Goal: Use online tool/utility: Utilize a website feature to perform a specific function

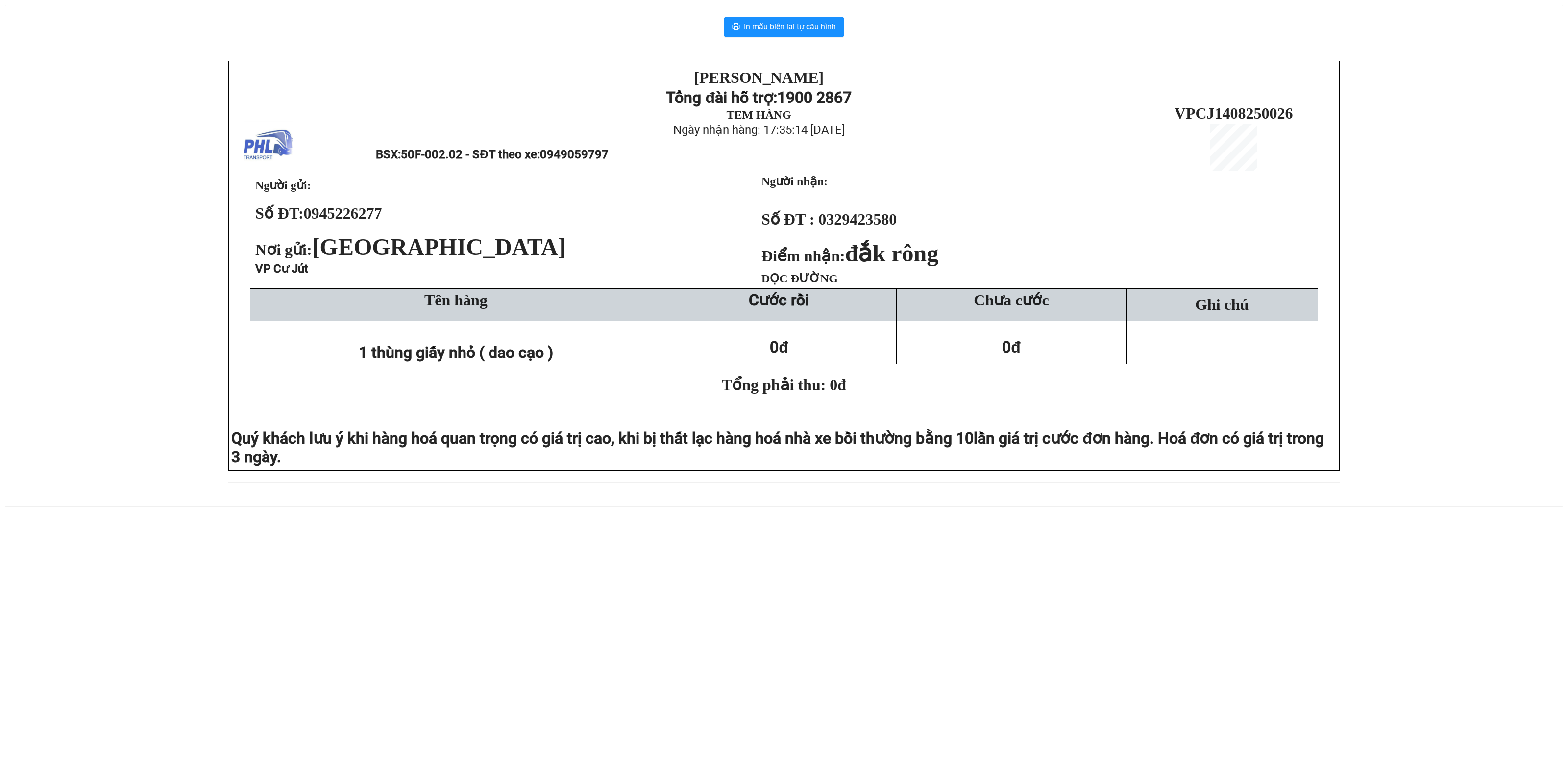
click at [107, 114] on div "PHƯƠNG HỒNG LINH Tổng đài hỗ trợ: 1900 2867 TEM HÀNG Ngày nhận hàng: 17:35:14 -…" at bounding box center [784, 278] width 1534 height 433
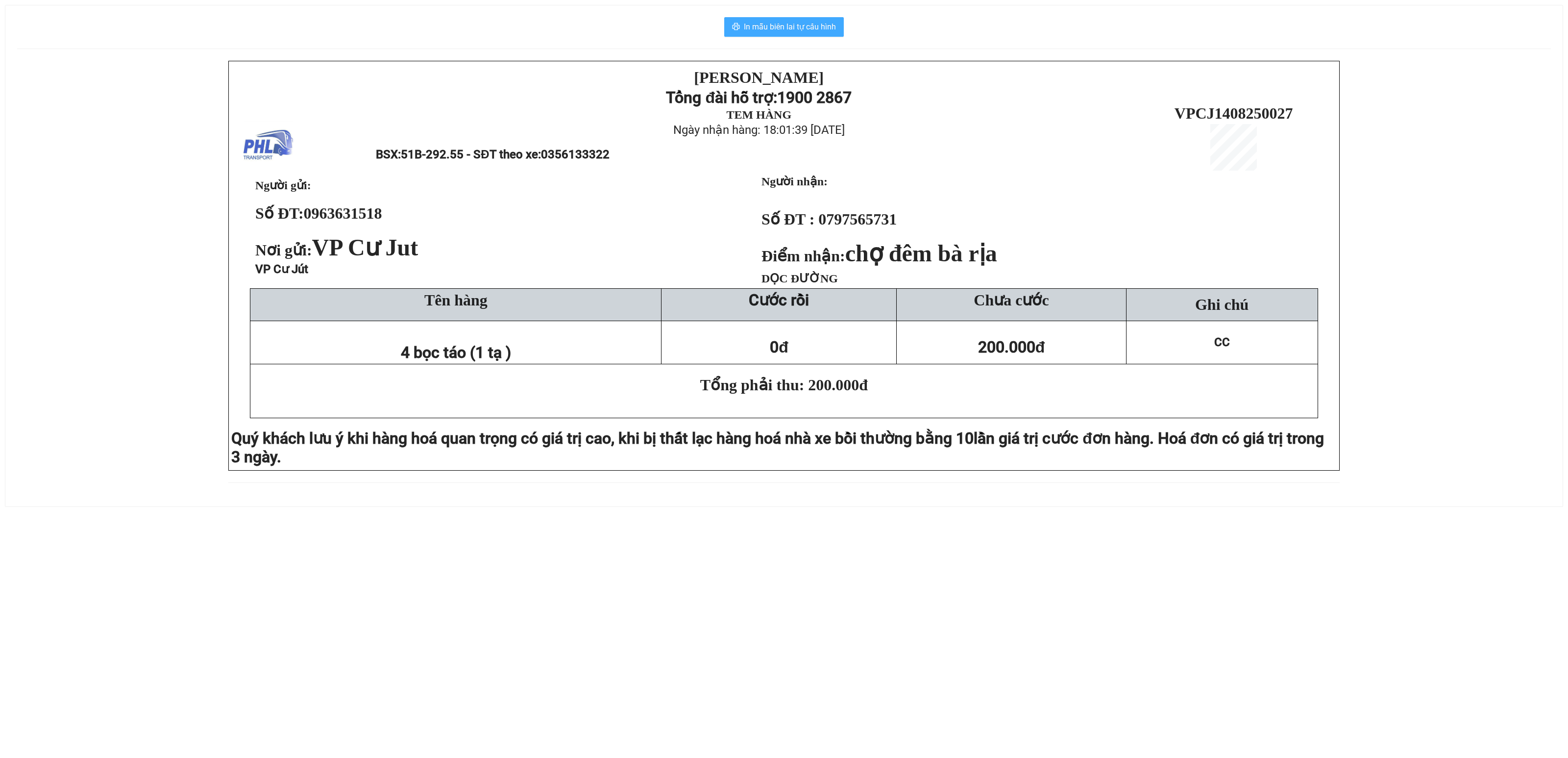
drag, startPoint x: 814, startPoint y: 27, endPoint x: 805, endPoint y: 21, distance: 10.8
click at [813, 29] on span "In mẫu biên lai tự cấu hình" at bounding box center [789, 27] width 92 height 12
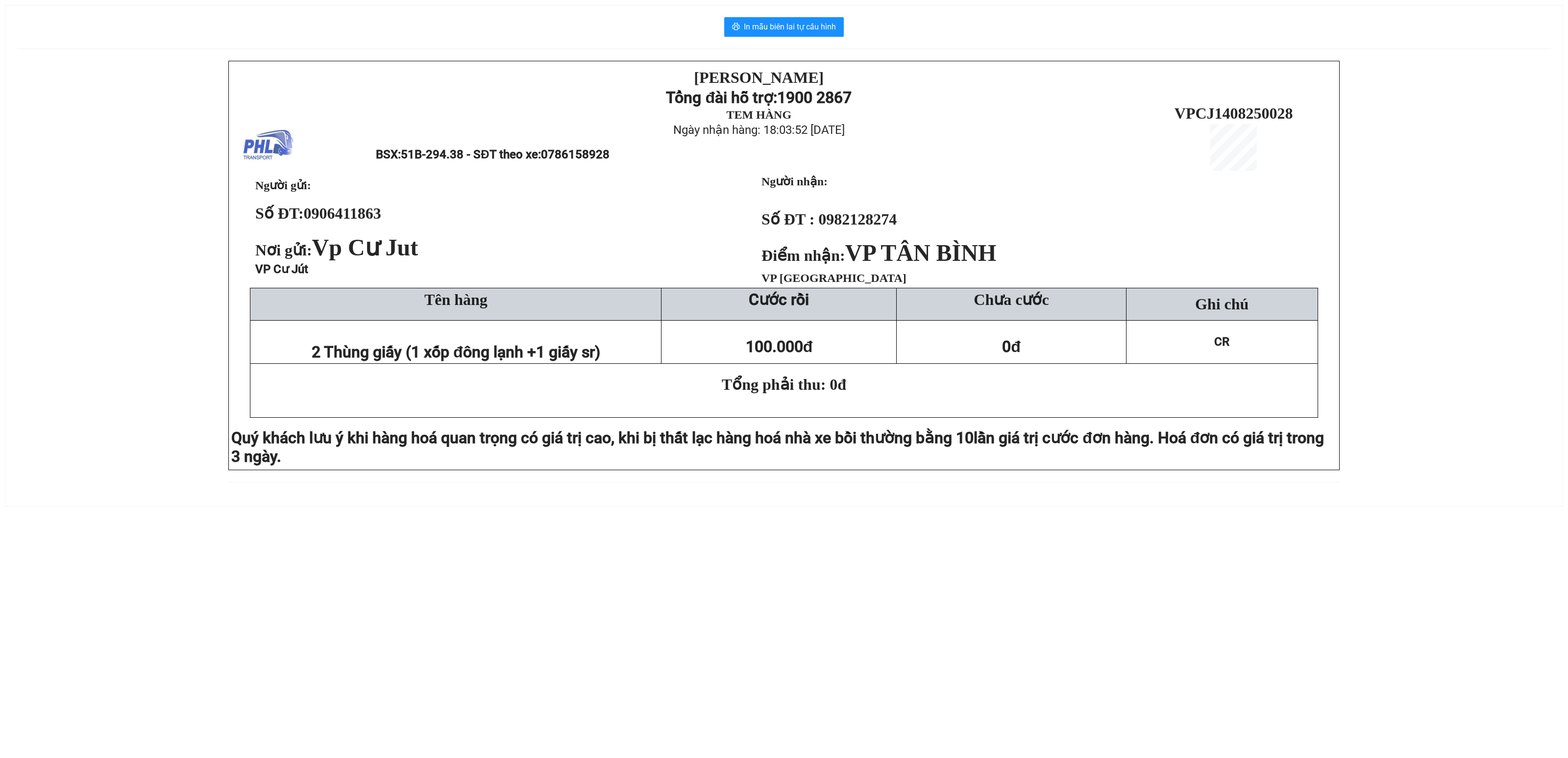
click at [797, 15] on div "In mẫu biên lai tự cấu hình [PERSON_NAME][DEMOGRAPHIC_DATA] Tổng đài hỗ trợ: 19…" at bounding box center [784, 256] width 1557 height 500
click at [799, 29] on span "In mẫu biên lai tự cấu hình" at bounding box center [789, 27] width 92 height 12
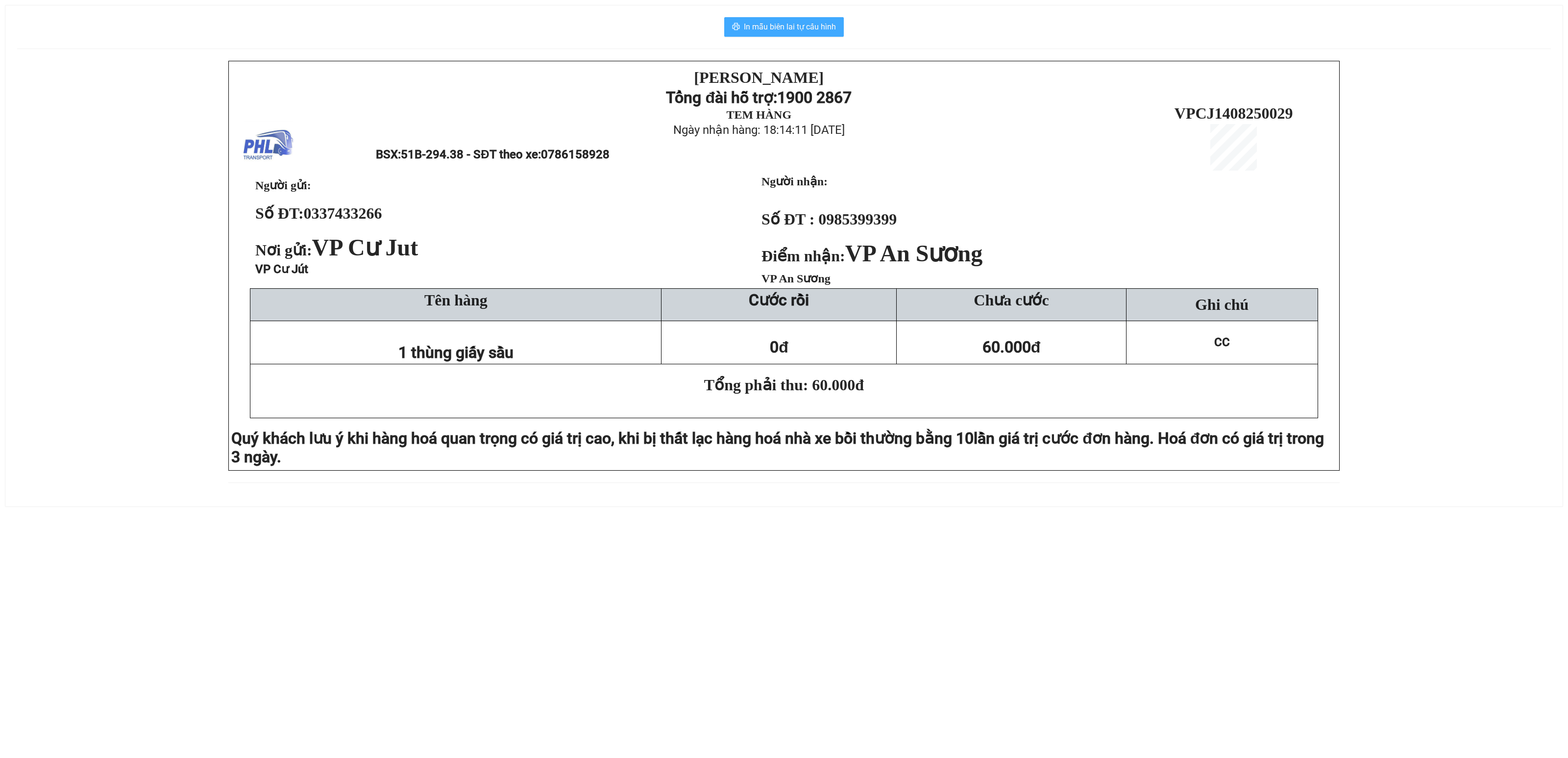
click at [752, 27] on span "In mẫu biên lai tự cấu hình" at bounding box center [789, 27] width 92 height 12
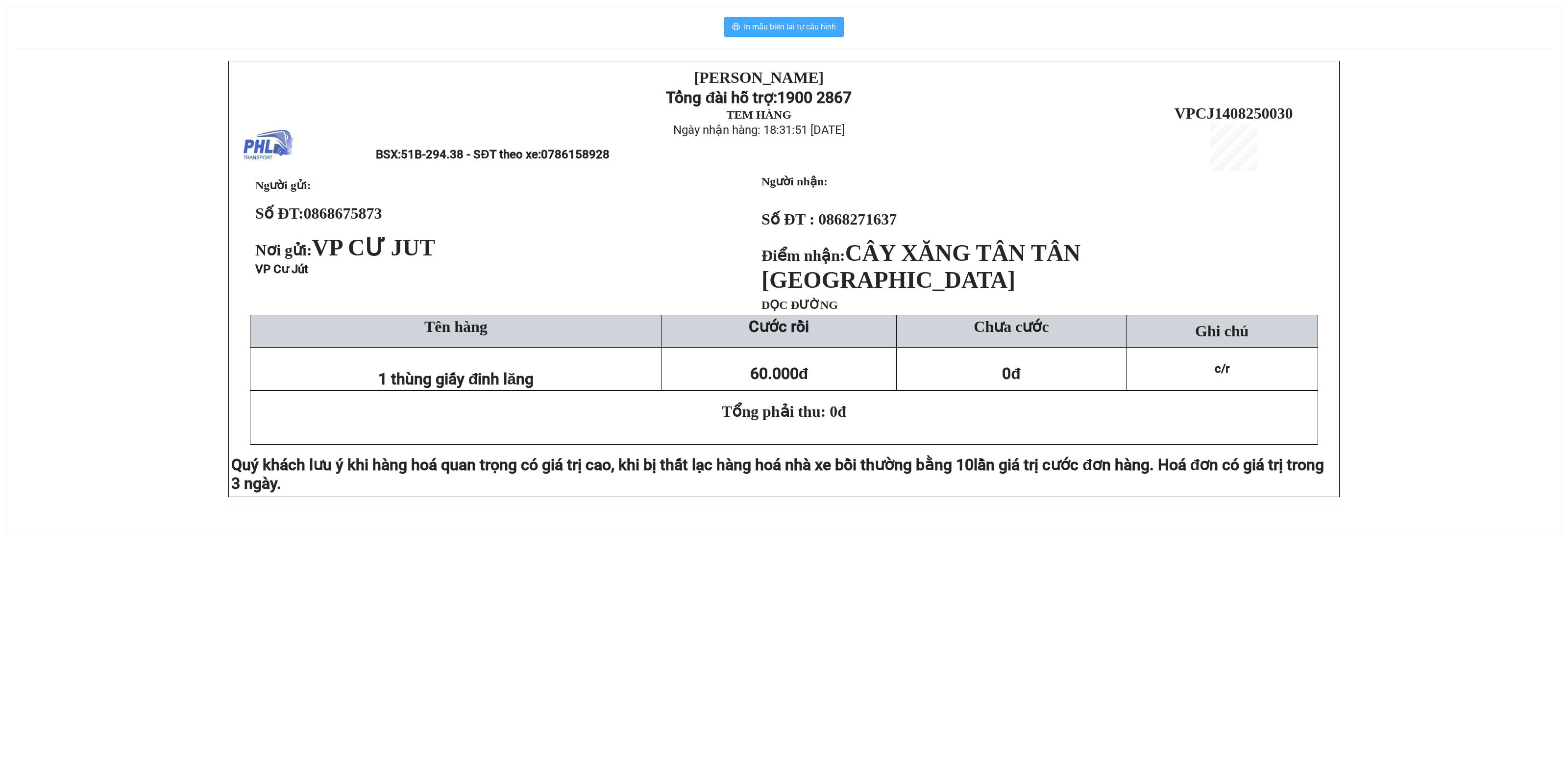
click at [799, 27] on span "In mẫu biên lai tự cấu hình" at bounding box center [789, 27] width 92 height 12
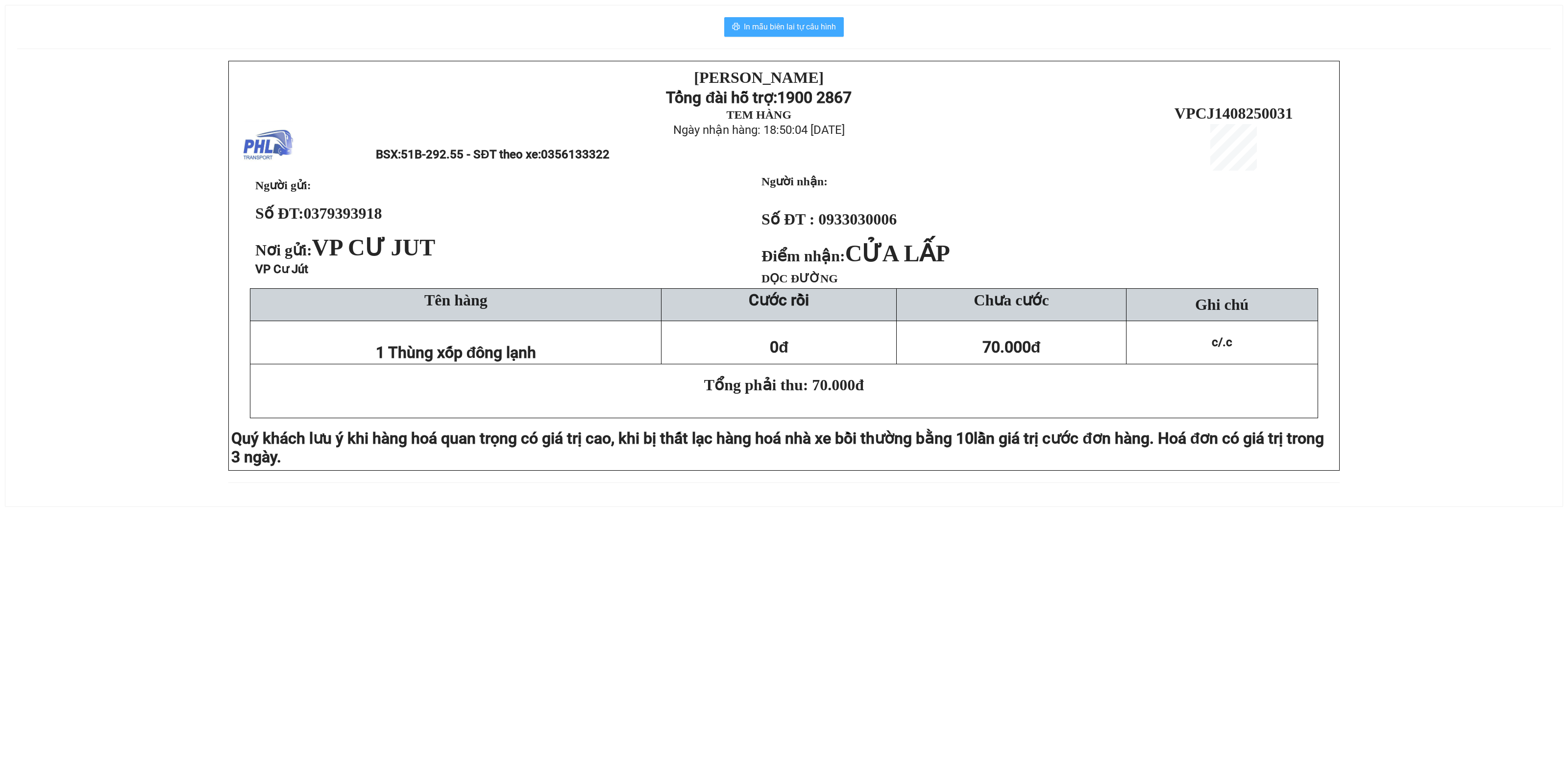
click at [775, 27] on span "In mẫu biên lai tự cấu hình" at bounding box center [789, 27] width 92 height 12
